Goal: Information Seeking & Learning: Find specific page/section

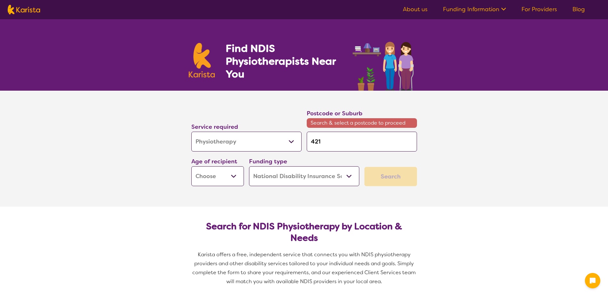
select select "Physiotherapy"
select select "NDIS"
select select "Physiotherapy"
select select "NDIS"
type input "4214"
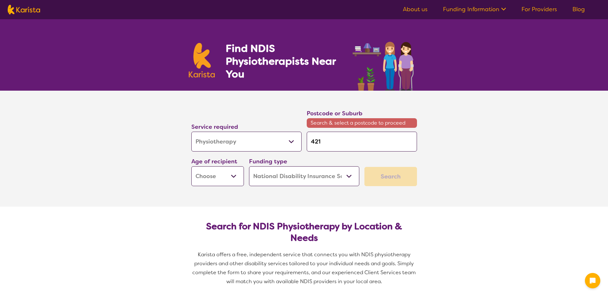
type input "4214"
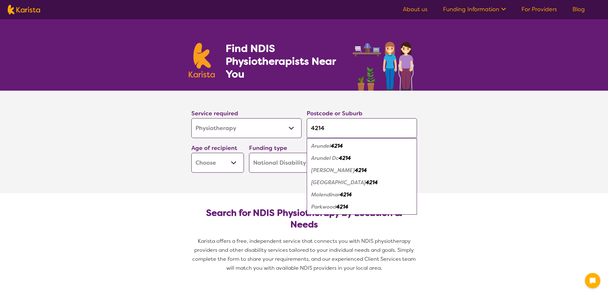
type input "4214"
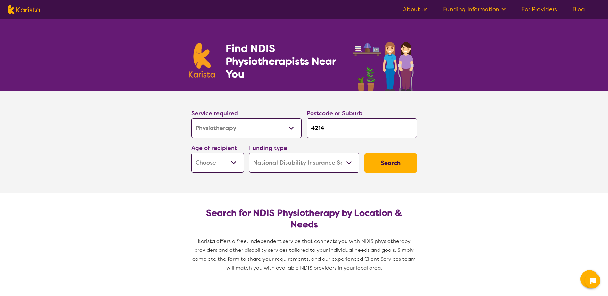
click at [229, 161] on select "Early Childhood - 0 to 9 Child - 10 to 11 Adolescent - 12 to 17 Adult - 18 to 6…" at bounding box center [217, 163] width 53 height 20
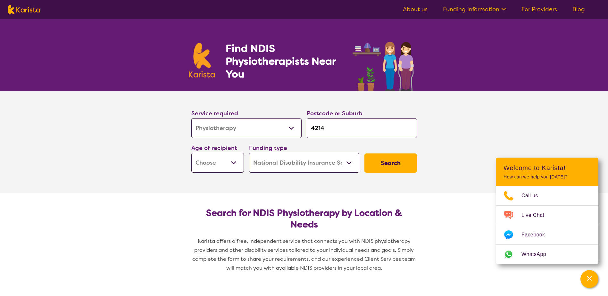
select select "CH"
click at [191, 153] on select "Early Childhood - 0 to 9 Child - 10 to 11 Adolescent - 12 to 17 Adult - 18 to 6…" at bounding box center [217, 163] width 53 height 20
select select "CH"
click at [322, 165] on select "Home Care Package (HCP) National Disability Insurance Scheme (NDIS) I don't know" at bounding box center [304, 163] width 110 height 20
drag, startPoint x: 323, startPoint y: 164, endPoint x: 340, endPoint y: 163, distance: 16.7
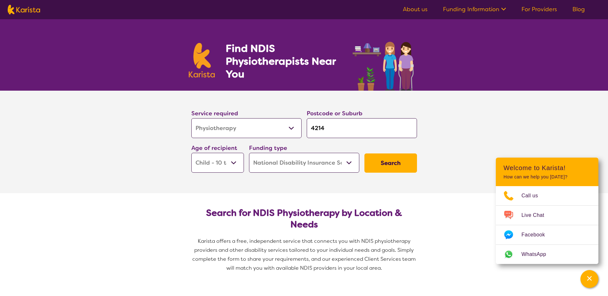
click at [323, 164] on select "Home Care Package (HCP) National Disability Insurance Scheme (NDIS) I don't know" at bounding box center [304, 163] width 110 height 20
click at [379, 164] on button "Search" at bounding box center [391, 163] width 53 height 19
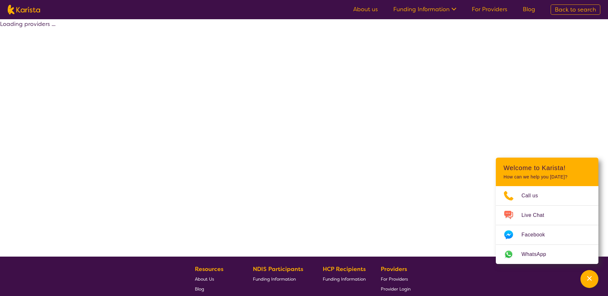
select select "by_score"
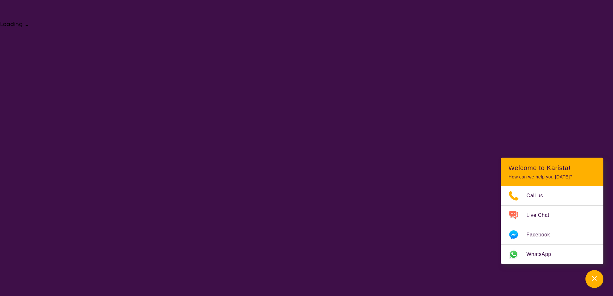
select select "Physiotherapy"
select select "CH"
select select "NDIS"
select select "Physiotherapy"
select select "CH"
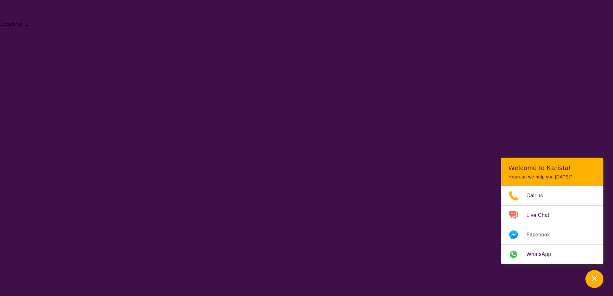
select select "NDIS"
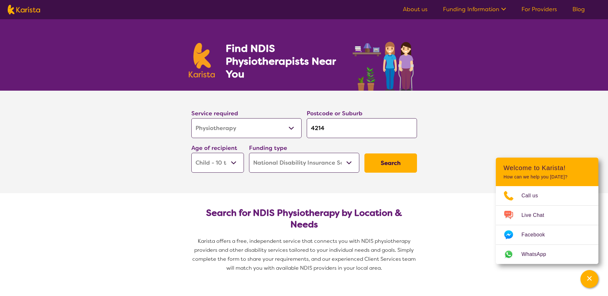
click at [227, 158] on select "Early Childhood - 0 to 9 Child - 10 to 11 Adolescent - 12 to 17 Adult - 18 to 6…" at bounding box center [217, 163] width 53 height 20
select select "AD"
click at [191, 153] on select "Early Childhood - 0 to 9 Child - 10 to 11 Adolescent - 12 to 17 Adult - 18 to 6…" at bounding box center [217, 163] width 53 height 20
select select "AD"
click at [388, 160] on button "Search" at bounding box center [391, 163] width 53 height 19
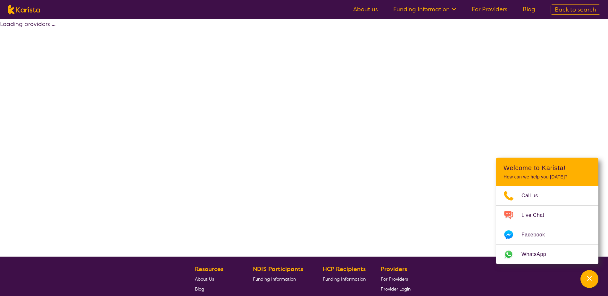
select select "by_score"
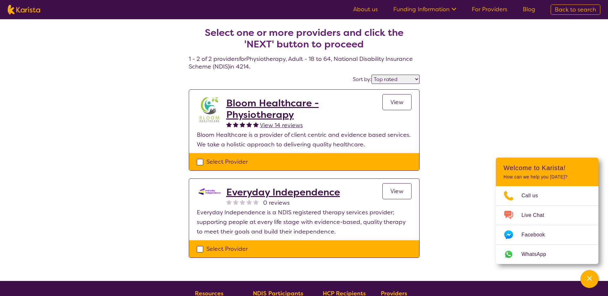
select select "Physiotherapy"
select select "AD"
select select "NDIS"
select select "Physiotherapy"
select select "AD"
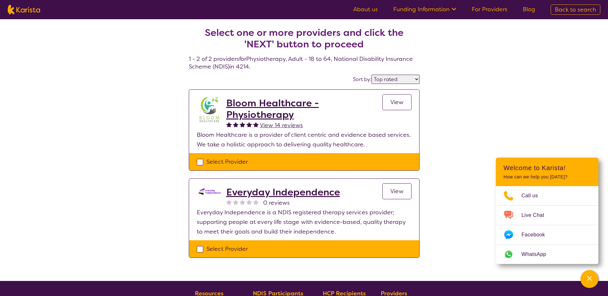
select select "NDIS"
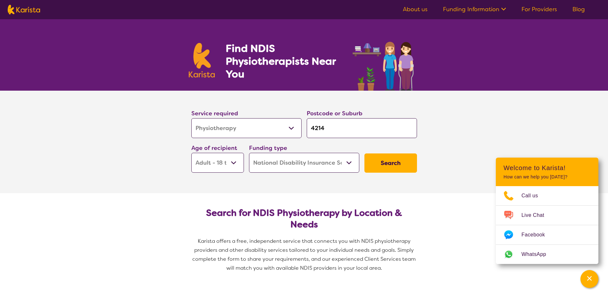
click at [247, 134] on select "Allied Health Assistant Assessment ([MEDICAL_DATA] or [MEDICAL_DATA]) Behaviour…" at bounding box center [246, 128] width 110 height 20
select select "[MEDICAL_DATA]"
click at [191, 118] on select "Allied Health Assistant Assessment ([MEDICAL_DATA] or [MEDICAL_DATA]) Behaviour…" at bounding box center [246, 128] width 110 height 20
select select "[MEDICAL_DATA]"
click at [401, 167] on button "Search" at bounding box center [391, 163] width 53 height 19
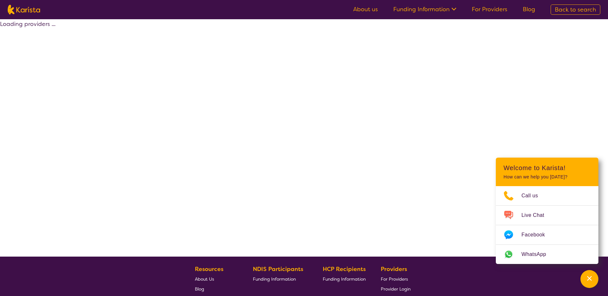
select select "by_score"
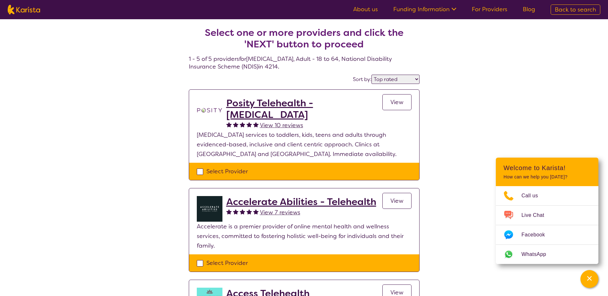
select select "Physiotherapy"
select select "AD"
select select "NDIS"
select select "Physiotherapy"
select select "AD"
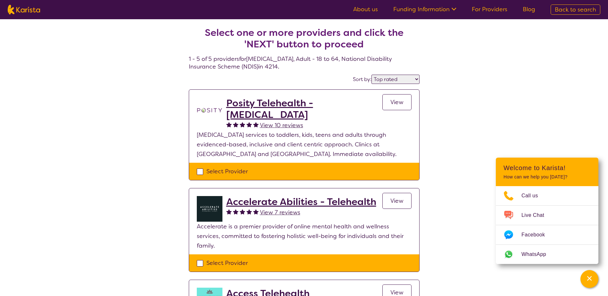
select select "NDIS"
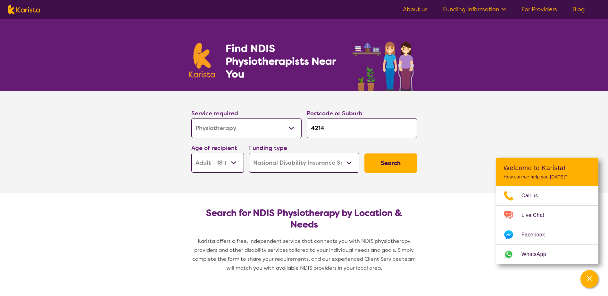
click at [230, 161] on select "Early Childhood - 0 to 9 Child - 10 to 11 Adolescent - 12 to 17 Adult - 18 to 6…" at bounding box center [217, 163] width 53 height 20
click at [318, 166] on select "Home Care Package (HCP) National Disability Insurance Scheme (NDIS) I don't know" at bounding box center [304, 163] width 110 height 20
click at [320, 164] on select "Home Care Package (HCP) National Disability Insurance Scheme (NDIS) I don't know" at bounding box center [304, 163] width 110 height 20
click at [277, 129] on select "Allied Health Assistant Assessment ([MEDICAL_DATA] or [MEDICAL_DATA]) Behaviour…" at bounding box center [246, 128] width 110 height 20
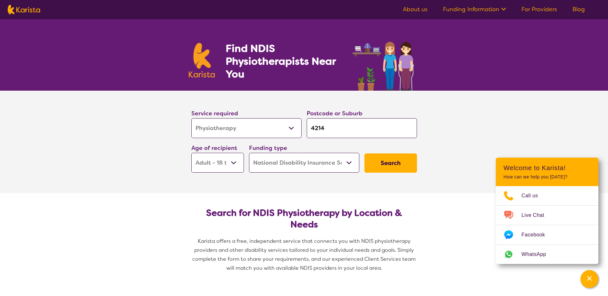
select select "[MEDICAL_DATA]"
click at [191, 118] on select "Allied Health Assistant Assessment ([MEDICAL_DATA] or [MEDICAL_DATA]) Behaviour…" at bounding box center [246, 128] width 110 height 20
select select "[MEDICAL_DATA]"
drag, startPoint x: 340, startPoint y: 131, endPoint x: 302, endPoint y: 129, distance: 37.2
click at [302, 129] on div "Service required Allied Health Assistant Assessment ([MEDICAL_DATA] or [MEDICAL…" at bounding box center [304, 140] width 231 height 69
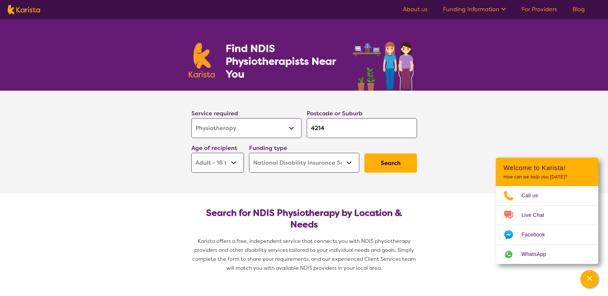
type input "g"
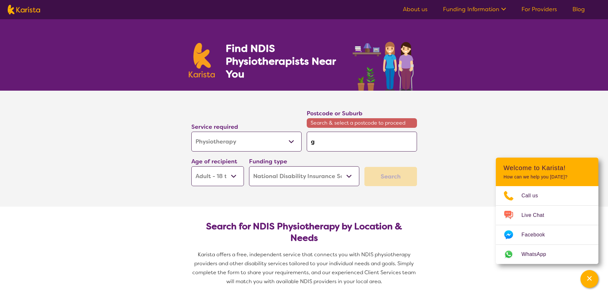
type input "go"
type input "gol"
type input "gold"
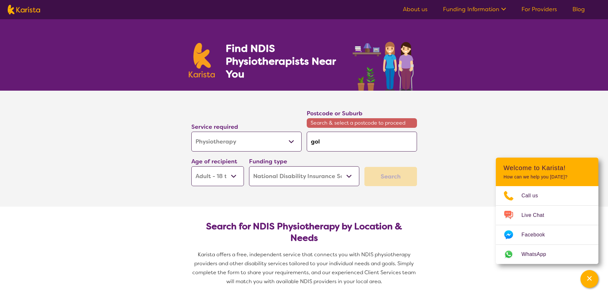
type input "gold"
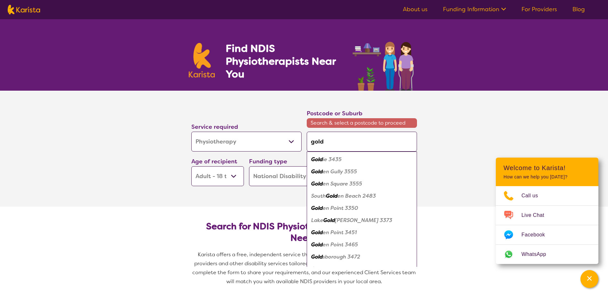
type input "gold"
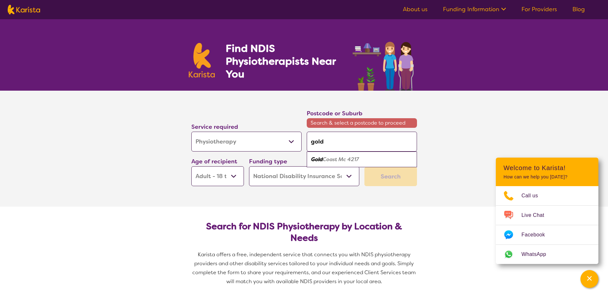
type input "gold c"
type input "gold co"
type input "gold coa"
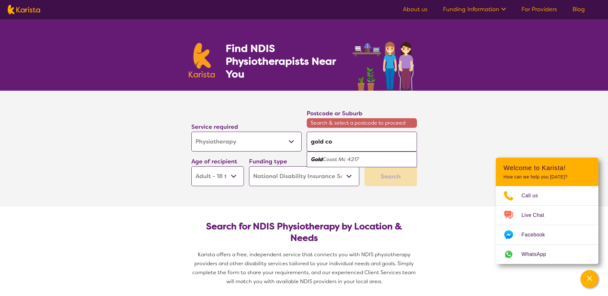
type input "gold coa"
click at [340, 162] on em "st Mc 4217" at bounding box center [347, 159] width 26 height 7
type input "4217"
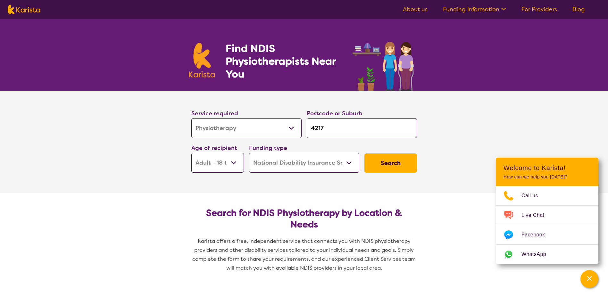
click at [339, 129] on input "4217" at bounding box center [362, 128] width 110 height 20
click at [378, 162] on button "Search" at bounding box center [391, 163] width 53 height 19
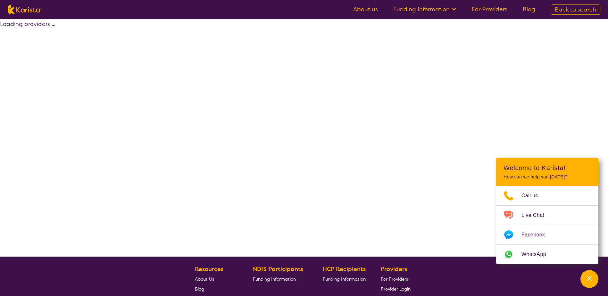
select select "by_score"
